Goal: Information Seeking & Learning: Learn about a topic

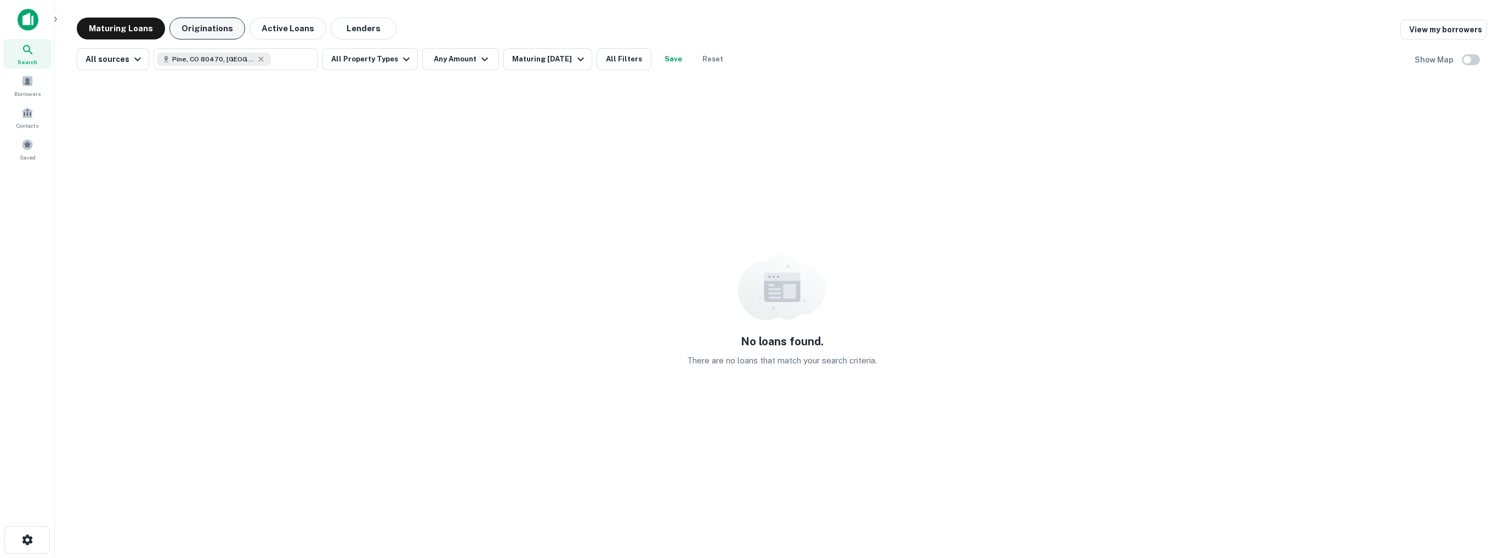
click at [192, 31] on button "Originations" at bounding box center [207, 29] width 76 height 22
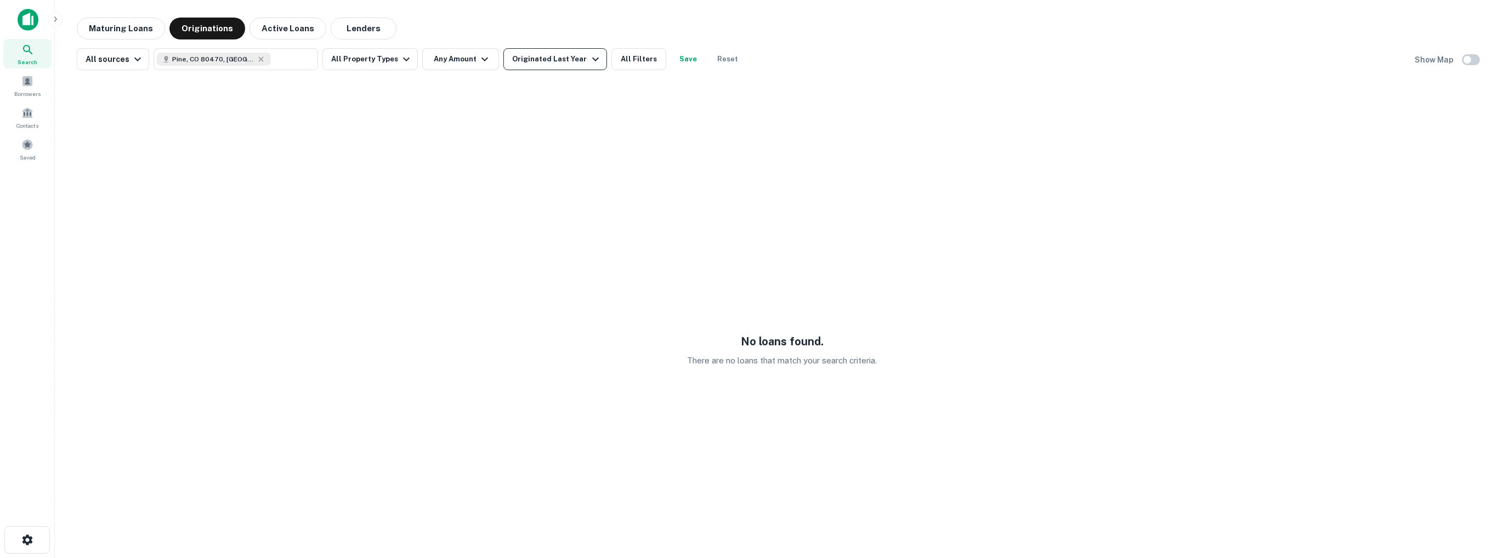
click at [589, 65] on icon "button" at bounding box center [595, 59] width 13 height 13
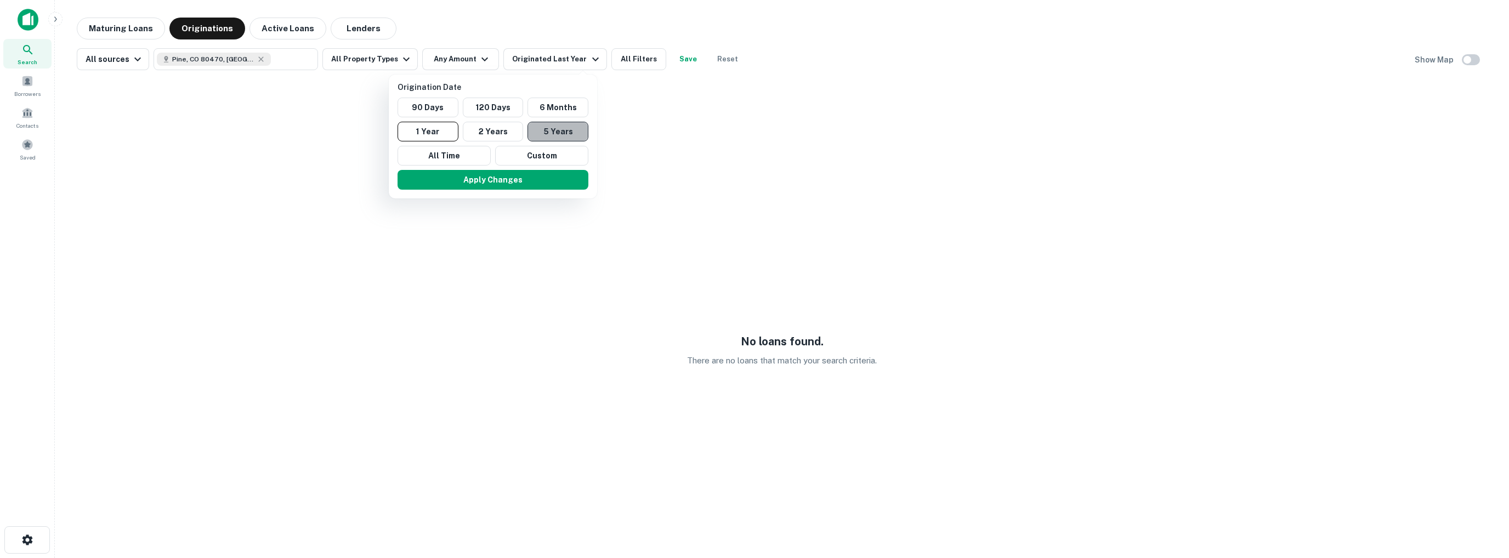
click at [560, 134] on button "5 Years" at bounding box center [558, 132] width 61 height 20
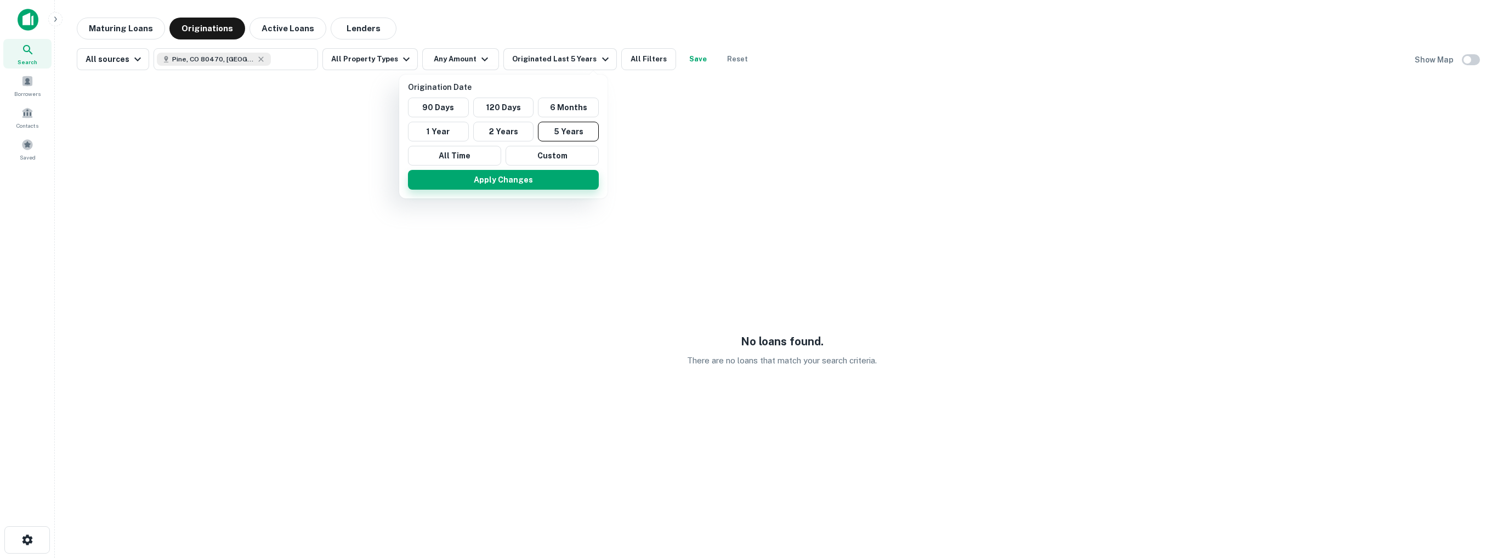
click at [530, 182] on button "Apply Changes" at bounding box center [503, 180] width 191 height 20
